Goal: Task Accomplishment & Management: Use online tool/utility

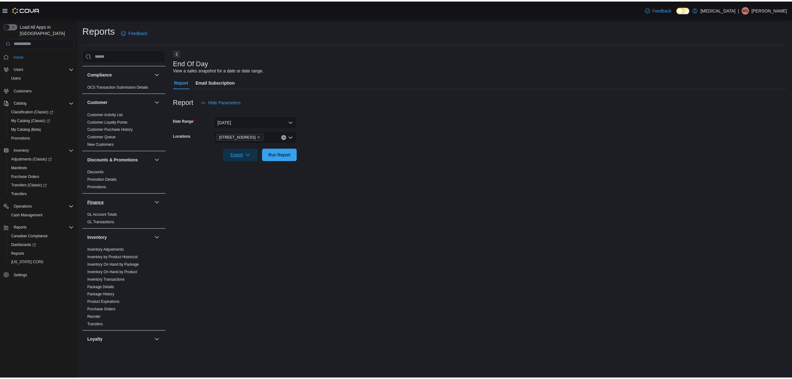
scroll to position [19, 0]
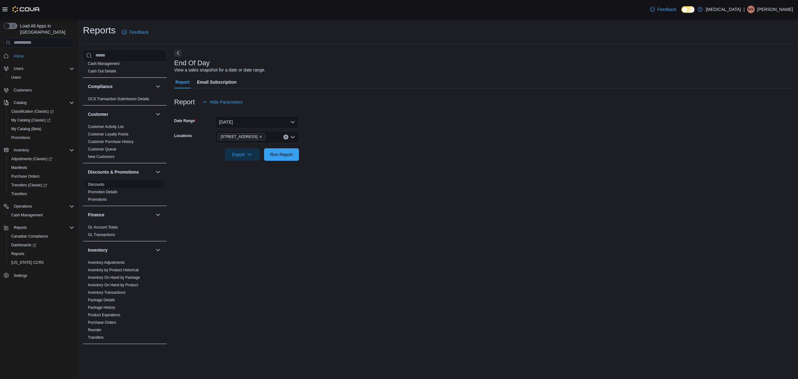
click at [100, 186] on link "Discounts" at bounding box center [96, 184] width 17 height 4
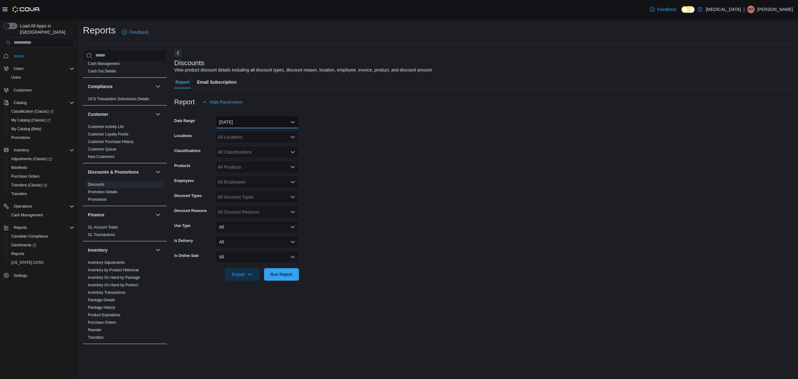
click at [270, 125] on button "[DATE]" at bounding box center [257, 122] width 84 height 12
click at [434, 121] on form "Date Range [DATE] Locations All Locations Classifications All Classifications P…" at bounding box center [483, 194] width 619 height 172
click at [231, 137] on div "All Locations" at bounding box center [257, 137] width 84 height 12
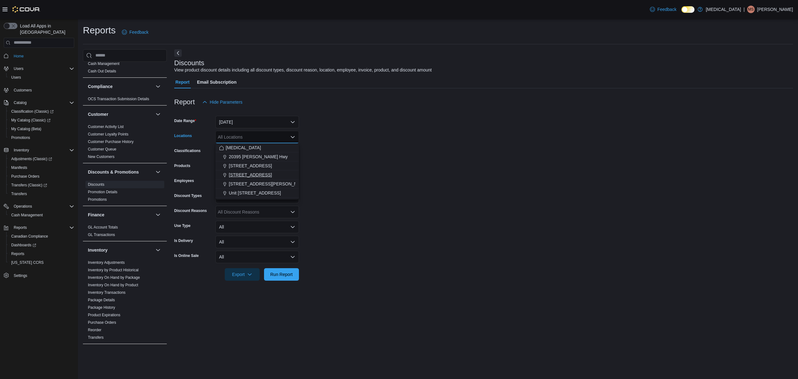
click at [233, 172] on span "[STREET_ADDRESS]" at bounding box center [250, 174] width 43 height 6
click at [456, 180] on form "Date Range Yesterday Locations 460 Granville St Combo box. Selected. 460 Granvi…" at bounding box center [483, 194] width 619 height 172
click at [282, 271] on span "Run Report" at bounding box center [281, 274] width 22 height 6
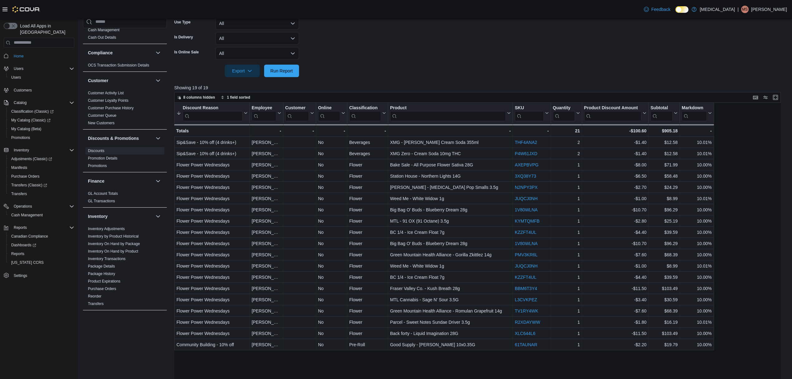
scroll to position [224, 0]
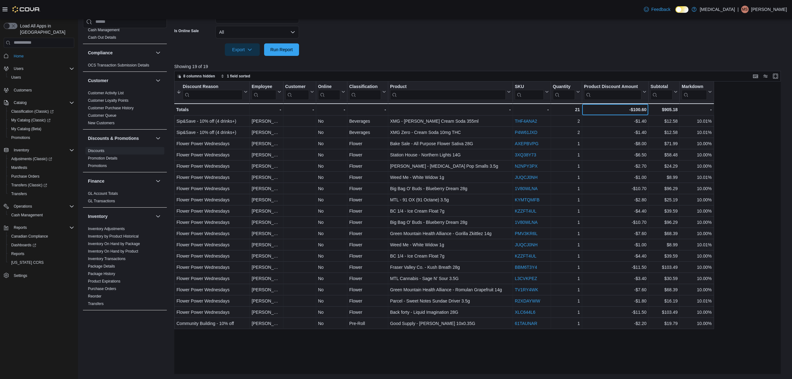
click at [634, 104] on div "-$100.60 - Product Discount Amount, column 9, row 20" at bounding box center [615, 109] width 66 height 12
click at [638, 108] on div "-$100.60" at bounding box center [615, 109] width 62 height 7
copy div "100.60"
click at [279, 50] on span "Run Report" at bounding box center [281, 49] width 22 height 6
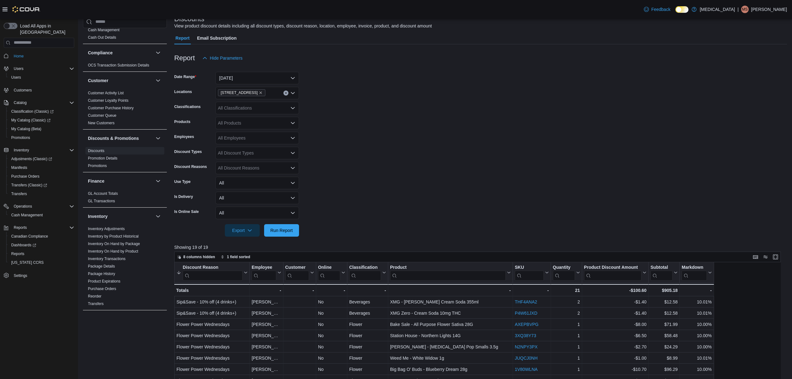
scroll to position [0, 0]
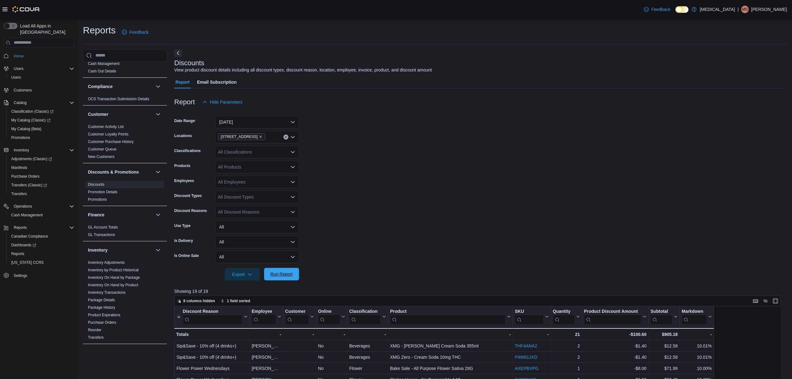
click at [290, 279] on span "Run Report" at bounding box center [281, 274] width 27 height 12
click at [283, 277] on span "Run Report" at bounding box center [281, 274] width 27 height 12
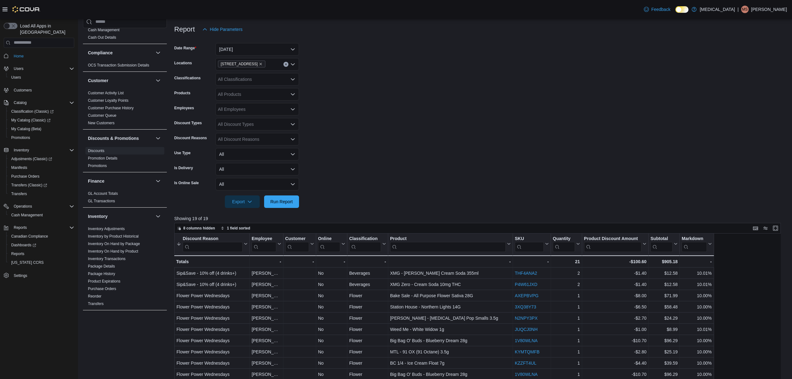
scroll to position [166, 0]
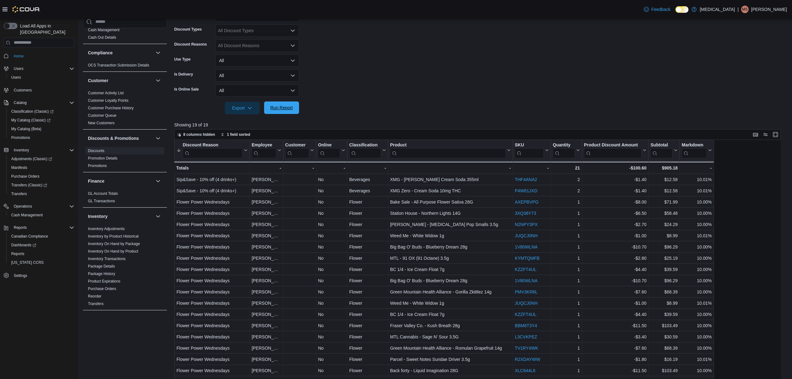
click at [282, 109] on span "Run Report" at bounding box center [281, 107] width 22 height 6
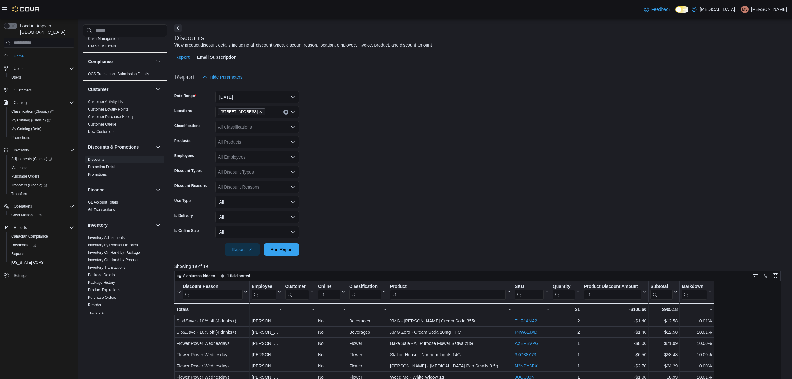
scroll to position [0, 0]
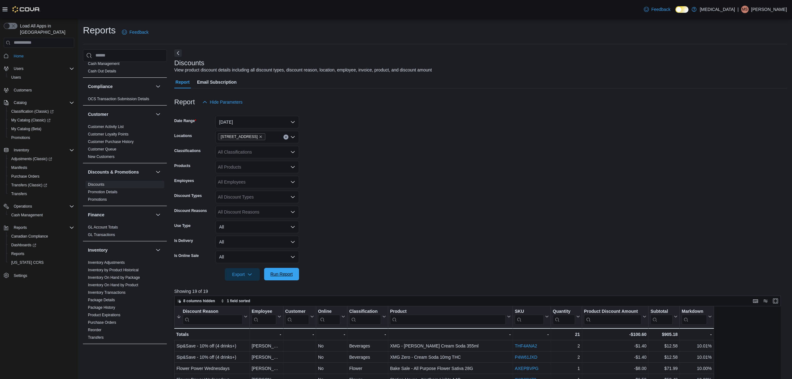
click at [273, 277] on span "Run Report" at bounding box center [281, 274] width 27 height 12
click at [239, 117] on button "[DATE]" at bounding box center [257, 122] width 84 height 12
click at [241, 145] on span "[DATE]" at bounding box center [260, 146] width 71 height 7
click at [424, 140] on form "Date Range Today Locations 460 Granville St Classifications All Classifications…" at bounding box center [480, 194] width 613 height 172
click at [299, 277] on button "Run Report" at bounding box center [281, 274] width 35 height 12
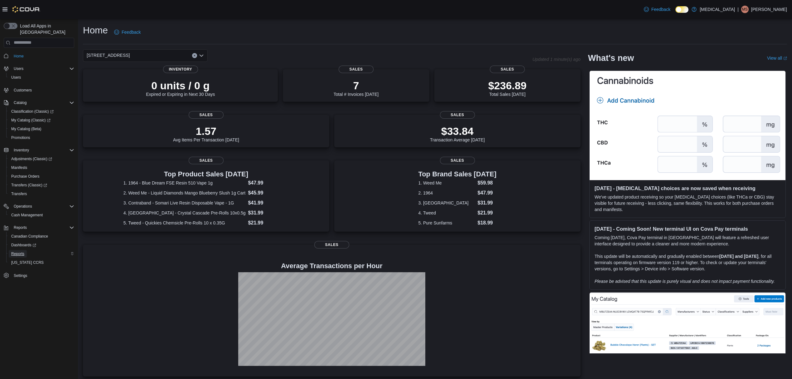
click at [15, 251] on span "Reports" at bounding box center [17, 253] width 13 height 5
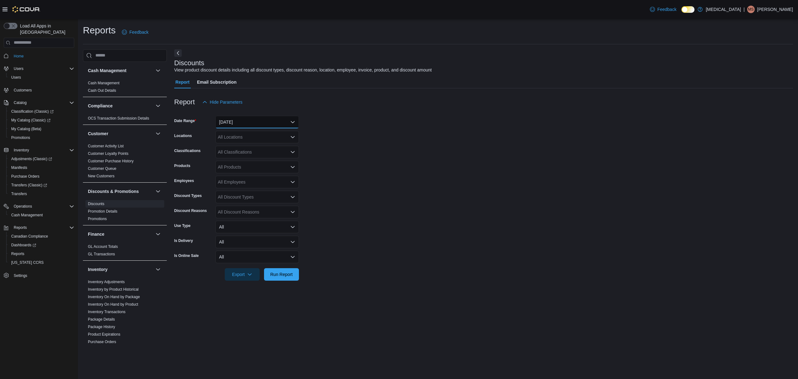
click at [286, 120] on button "[DATE]" at bounding box center [257, 122] width 84 height 12
drag, startPoint x: 505, startPoint y: 206, endPoint x: 495, endPoint y: 206, distance: 9.7
click at [503, 206] on form "Date Range [DATE] Locations All Locations Classifications All Classifications P…" at bounding box center [483, 194] width 619 height 172
click at [236, 128] on button "[DATE]" at bounding box center [257, 122] width 84 height 12
click at [380, 262] on form "Date Range [DATE] Locations All Locations Classifications All Classifications P…" at bounding box center [483, 194] width 619 height 172
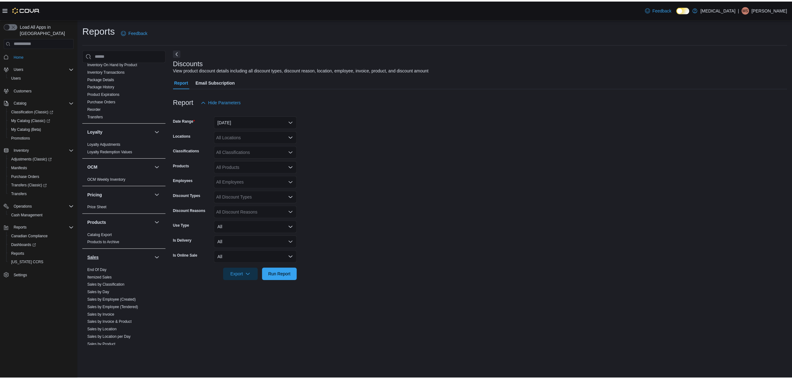
scroll to position [249, 0]
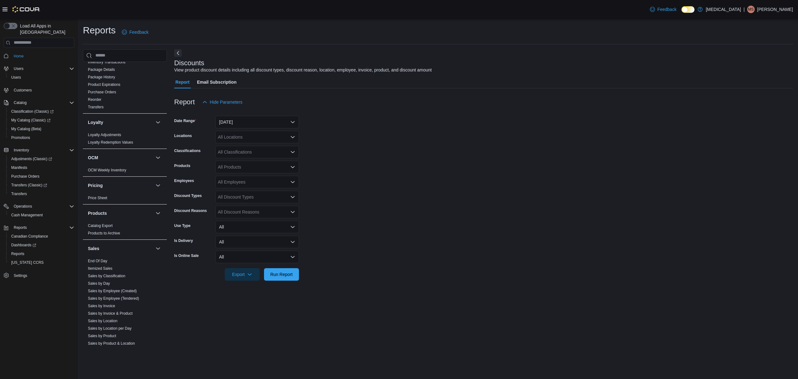
drag, startPoint x: 115, startPoint y: 321, endPoint x: 192, endPoint y: 275, distance: 89.6
click at [115, 321] on link "Sales by Location" at bounding box center [103, 320] width 30 height 4
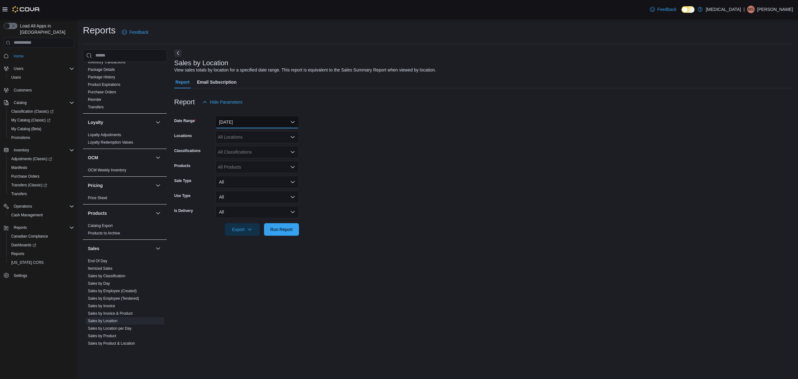
click at [255, 125] on button "[DATE]" at bounding box center [257, 122] width 84 height 12
click at [239, 142] on button "[DATE]" at bounding box center [257, 147] width 84 height 12
click at [376, 157] on form "Date Range [DATE] Locations All Locations Classifications All Classifications P…" at bounding box center [483, 171] width 619 height 127
click at [288, 230] on span "Run Report" at bounding box center [281, 229] width 22 height 6
